Goal: Find specific page/section: Find specific page/section

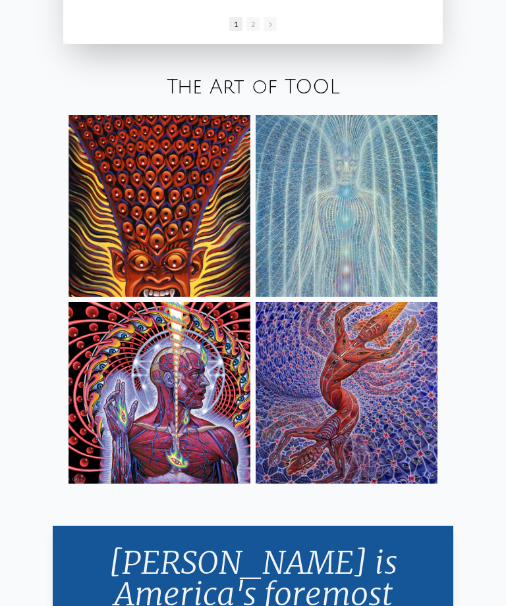
scroll to position [2167, 0]
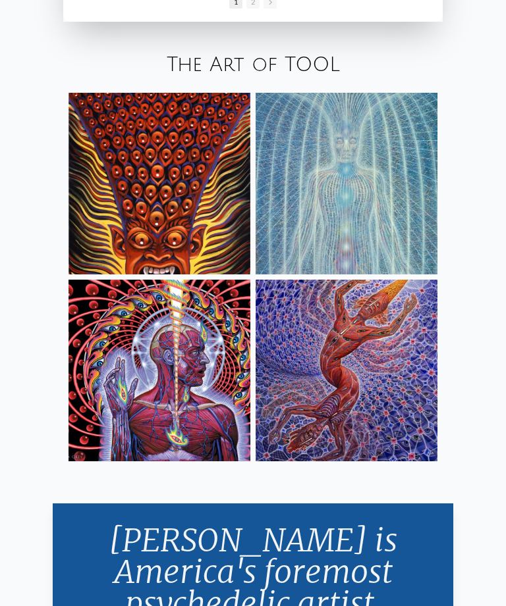
click at [411, 398] on img at bounding box center [346, 371] width 182 height 182
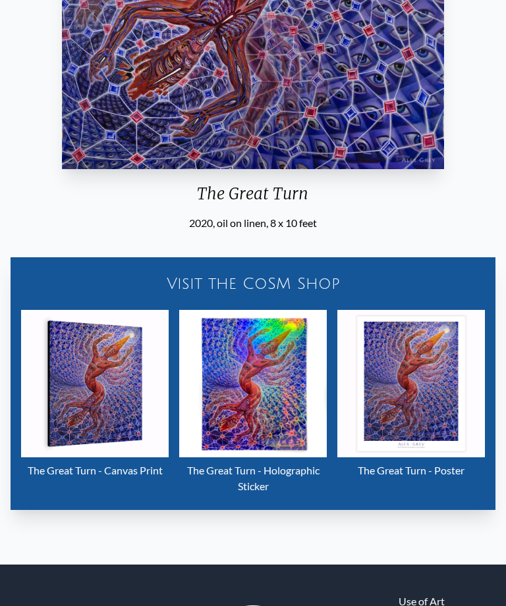
scroll to position [415, 0]
